Goal: Information Seeking & Learning: Learn about a topic

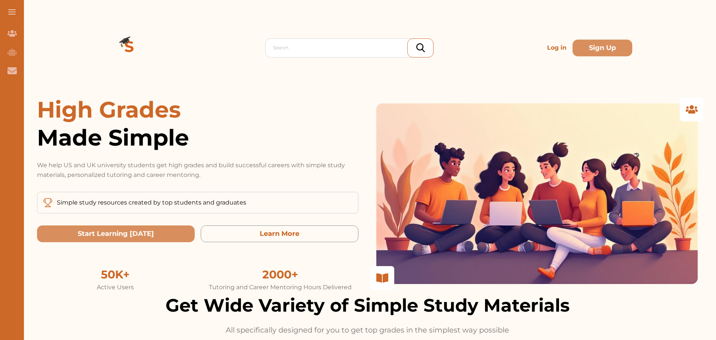
click at [544, 45] on p "Log in" at bounding box center [556, 47] width 25 height 15
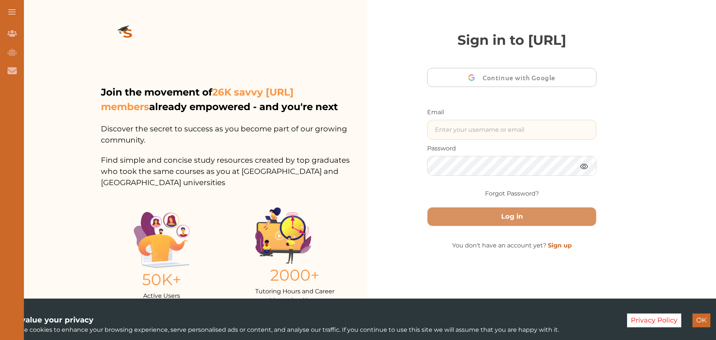
type input "[EMAIL_ADDRESS][DOMAIN_NAME]"
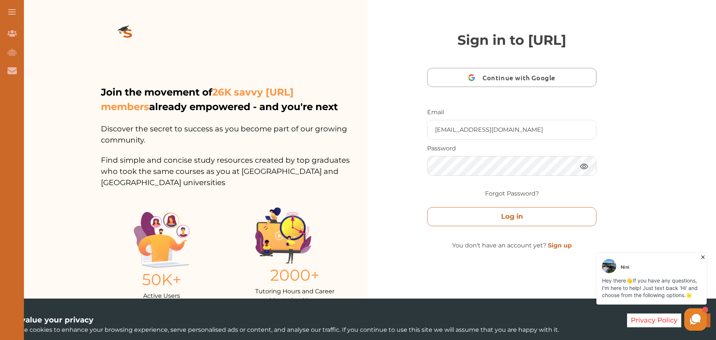
click at [513, 226] on button "Log in" at bounding box center [511, 216] width 169 height 19
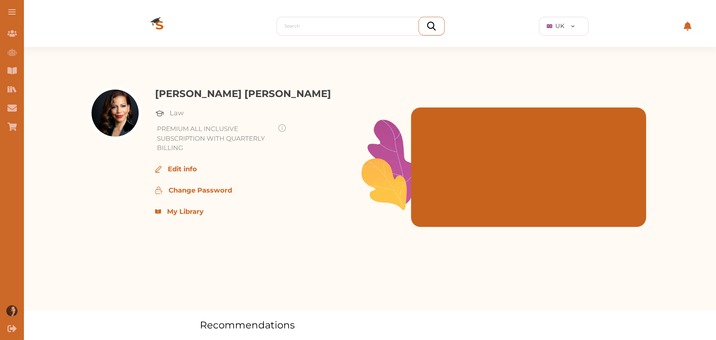
click at [193, 209] on p "My Library" at bounding box center [185, 212] width 37 height 10
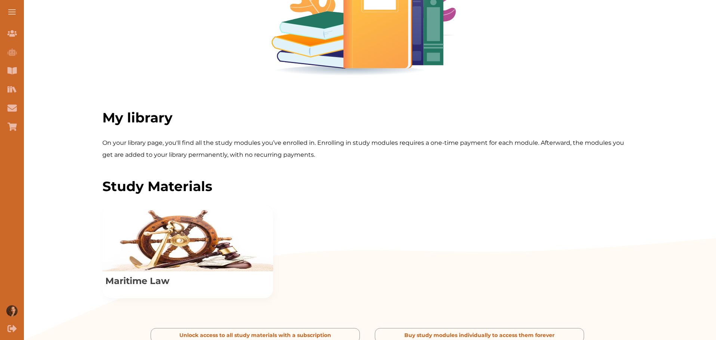
scroll to position [249, 0]
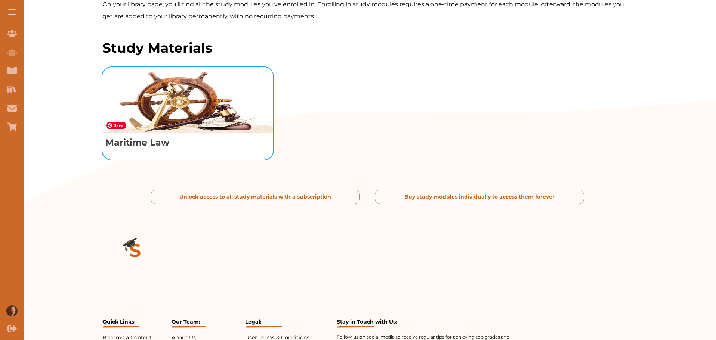
click at [182, 133] on img "View study module: Maritime Law" at bounding box center [187, 100] width 171 height 66
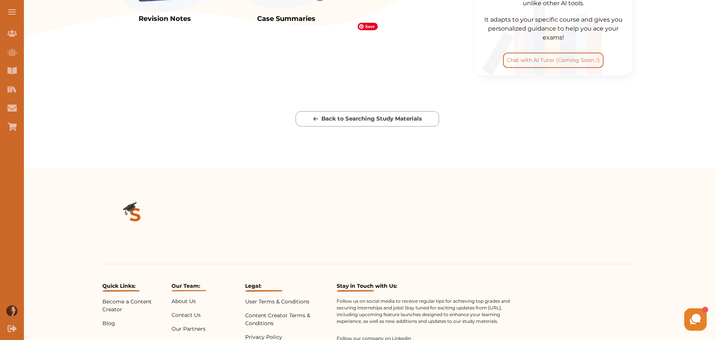
scroll to position [183, 0]
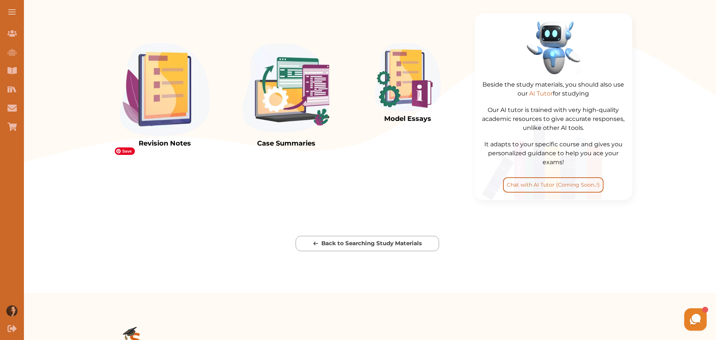
click at [185, 136] on img at bounding box center [165, 89] width 90 height 93
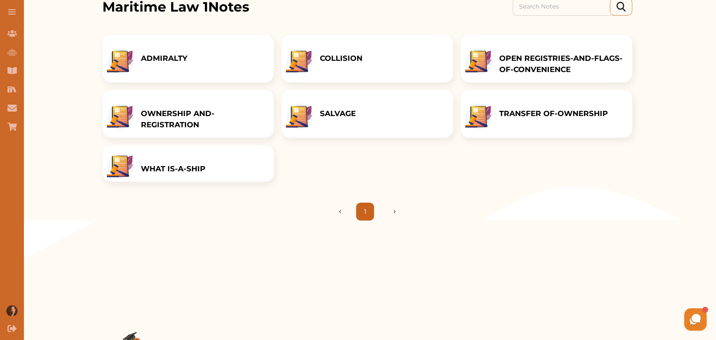
scroll to position [59, 0]
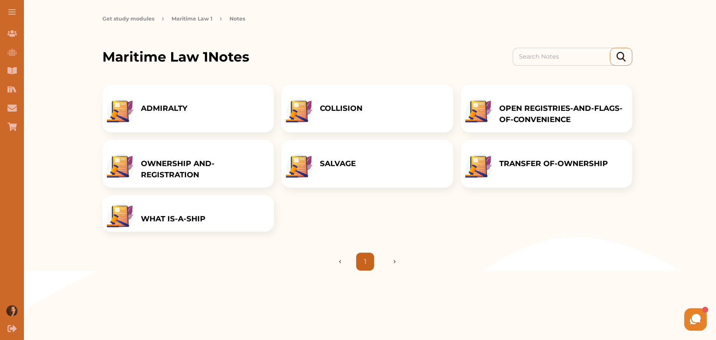
click at [205, 225] on p "WHAT IS-A-SHIP" at bounding box center [173, 218] width 65 height 11
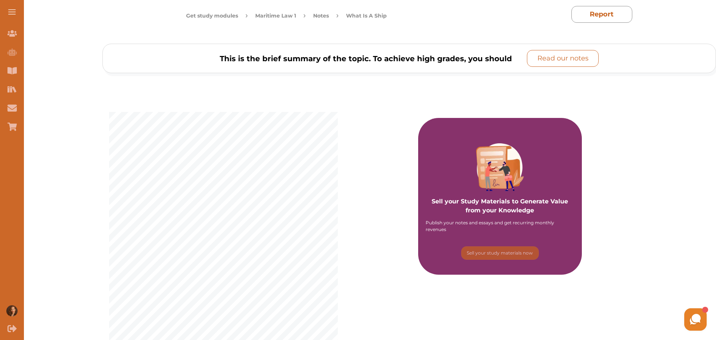
click at [571, 60] on p "Read our notes" at bounding box center [562, 58] width 51 height 10
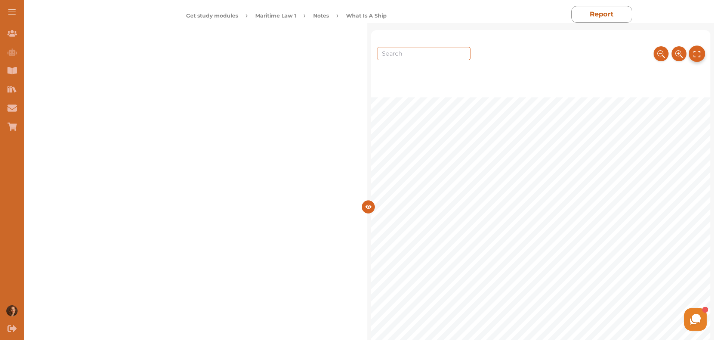
click at [697, 49] on icon at bounding box center [697, 54] width 8 height 12
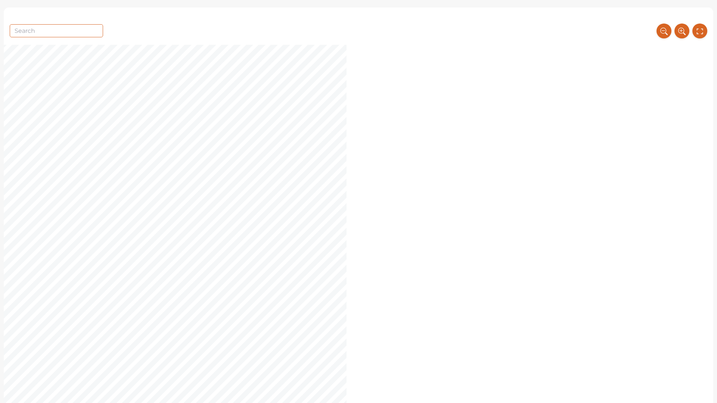
scroll to position [187, 0]
click at [697, 29] on icon at bounding box center [700, 31] width 8 height 12
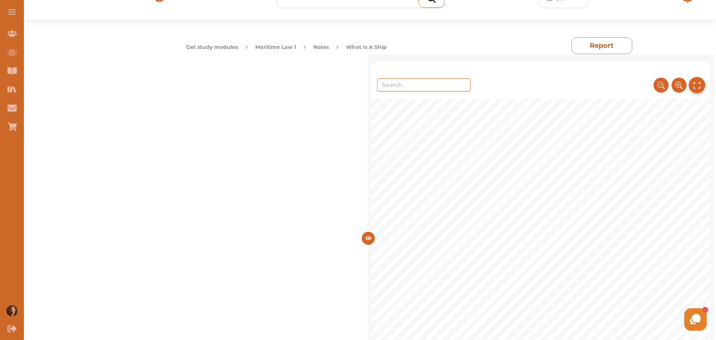
click at [693, 80] on icon at bounding box center [697, 85] width 8 height 12
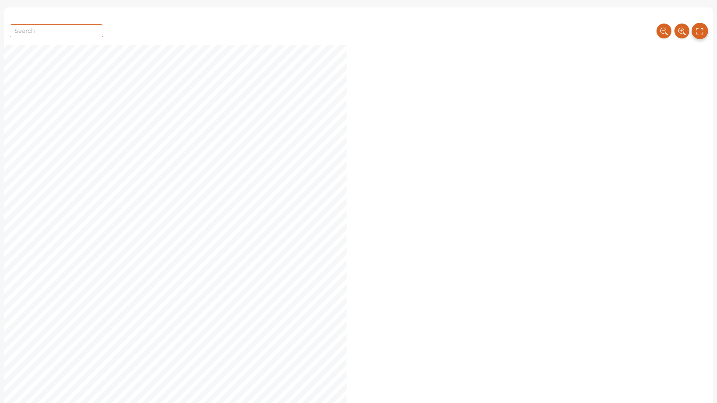
click at [699, 28] on icon at bounding box center [700, 31] width 8 height 12
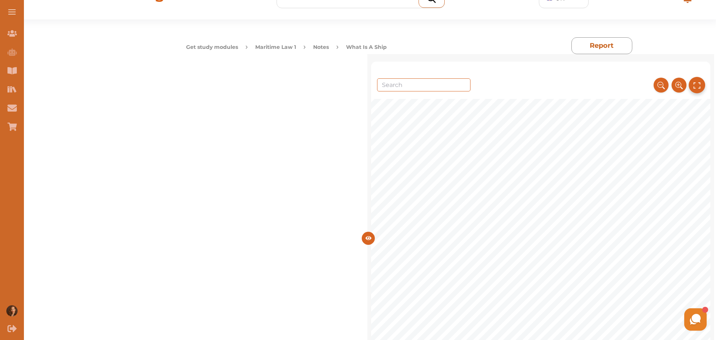
click at [695, 83] on icon at bounding box center [697, 85] width 8 height 12
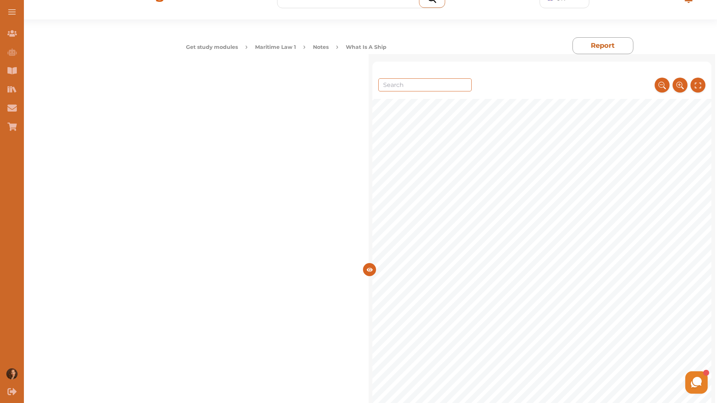
scroll to position [560, 0]
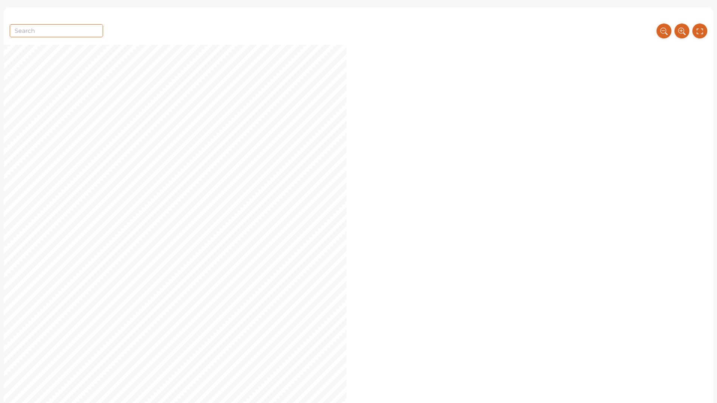
drag, startPoint x: 704, startPoint y: 30, endPoint x: 458, endPoint y: 0, distance: 247.6
click at [704, 30] on button at bounding box center [700, 31] width 15 height 15
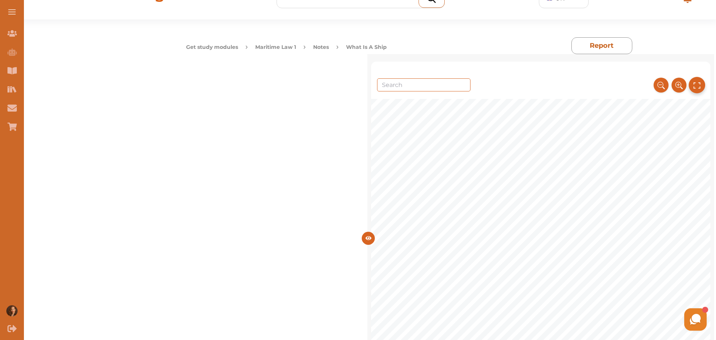
click at [694, 86] on icon at bounding box center [697, 85] width 8 height 12
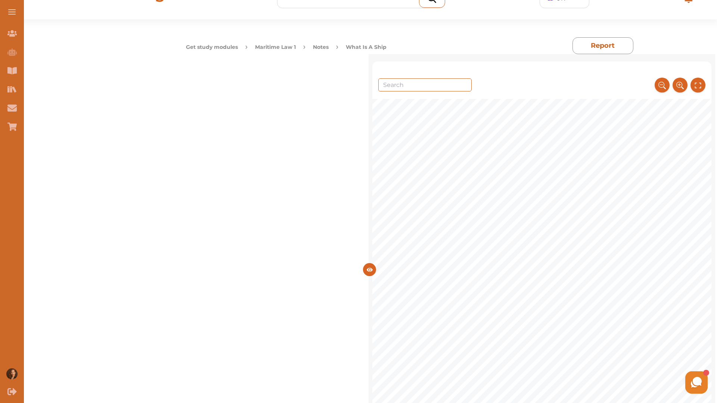
scroll to position [896, 0]
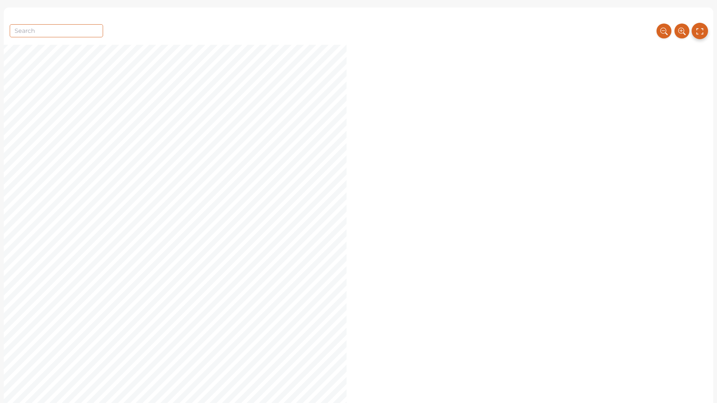
click at [700, 28] on icon at bounding box center [700, 31] width 8 height 12
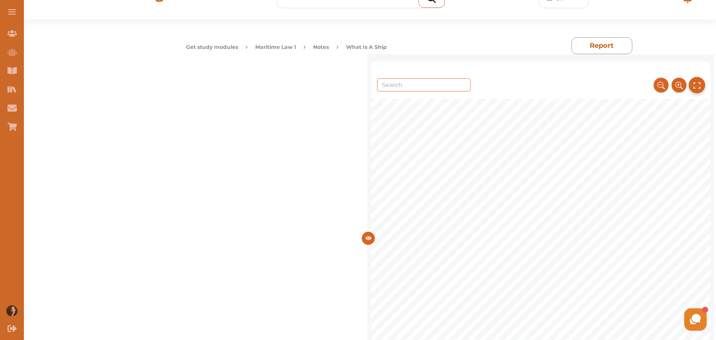
click at [699, 86] on icon at bounding box center [697, 85] width 8 height 12
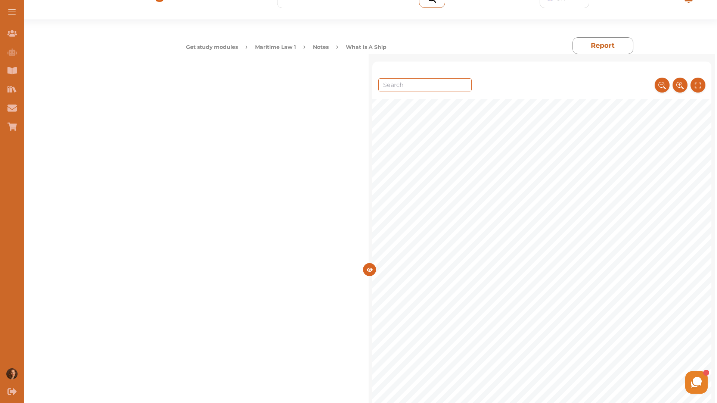
scroll to position [1643, 0]
